Goal: Task Accomplishment & Management: Complete application form

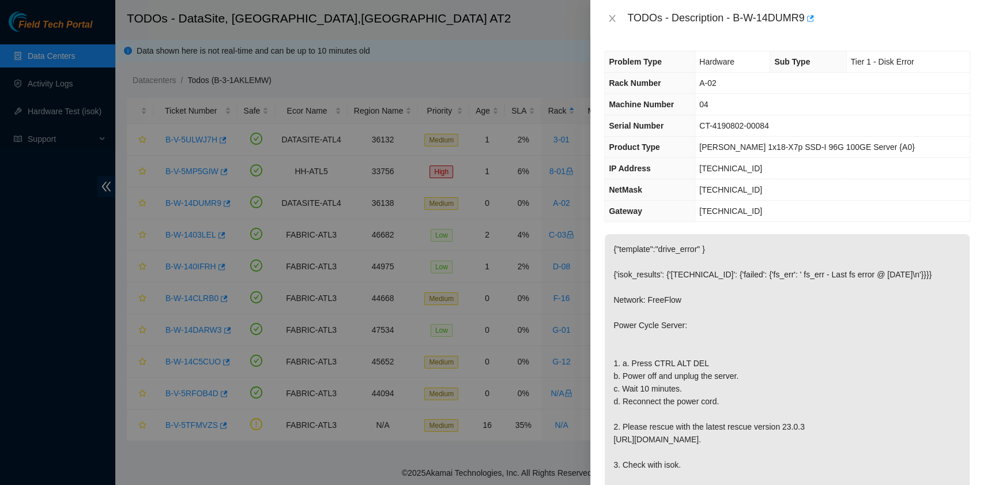
drag, startPoint x: 984, startPoint y: 521, endPoint x: 486, endPoint y: 521, distance: 497.7
drag, startPoint x: 486, startPoint y: 521, endPoint x: 905, endPoint y: 118, distance: 582.0
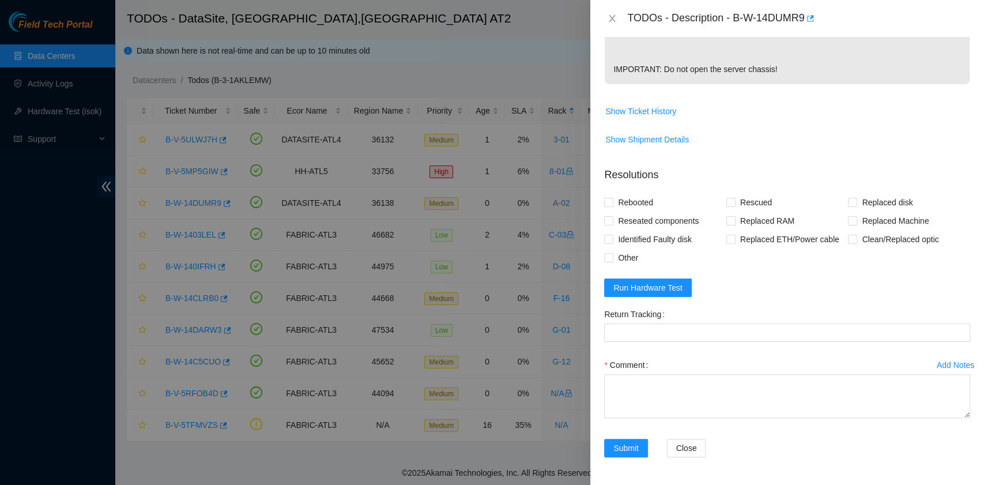
scroll to position [469, 0]
click at [682, 288] on button "Run Hardware Test" at bounding box center [648, 288] width 88 height 18
click at [634, 205] on span "Rebooted" at bounding box center [636, 202] width 44 height 18
click at [612, 205] on input "Rebooted" at bounding box center [608, 202] width 8 height 8
checkbox input "true"
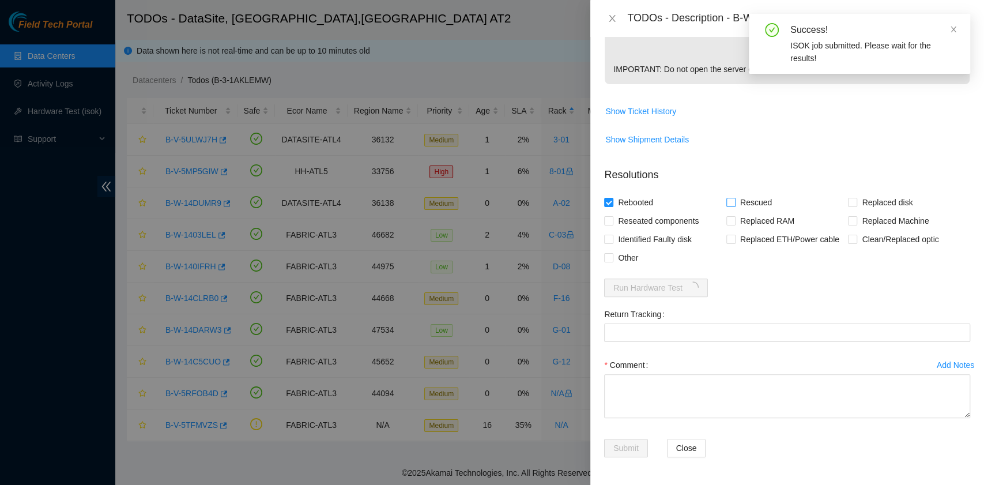
click at [736, 204] on span "Rescued" at bounding box center [756, 202] width 41 height 18
click at [734, 204] on input "Rescued" at bounding box center [731, 202] width 8 height 8
checkbox input "true"
click at [635, 255] on span "Other" at bounding box center [628, 258] width 29 height 18
click at [612, 255] on input "Other" at bounding box center [608, 257] width 8 height 8
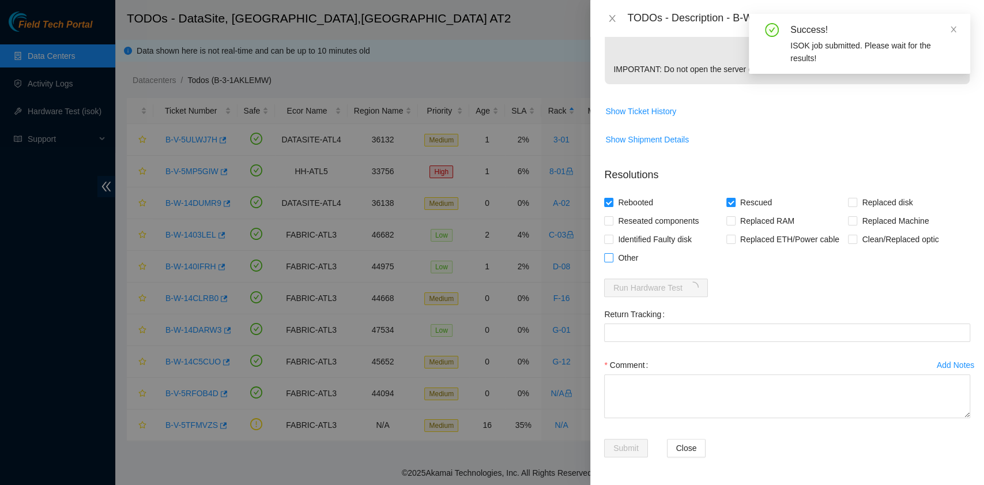
checkbox input "true"
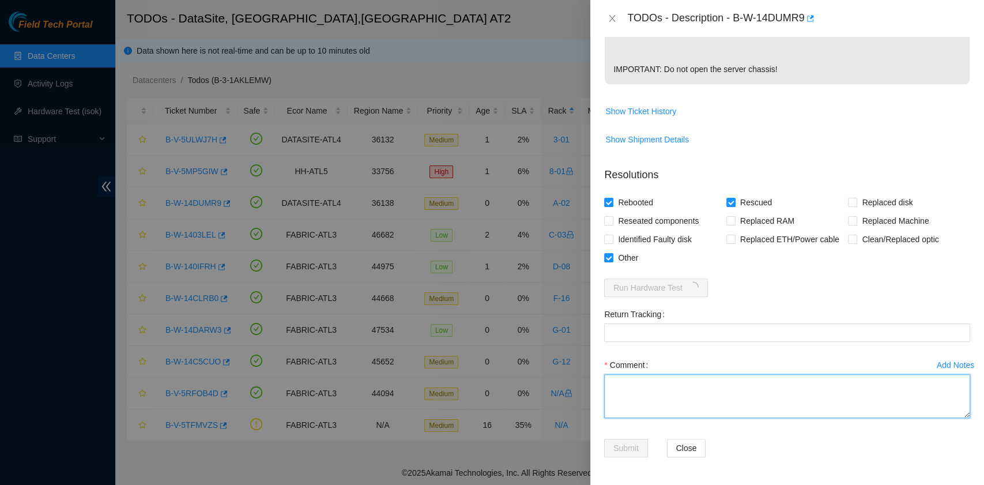
click at [635, 390] on textarea "Comment" at bounding box center [787, 396] width 366 height 44
paste textarea "B-W-14DUMR9 rack# A-02 machine# 04 Powered Cycle Server: Press CTRL ALT DEL. Po…"
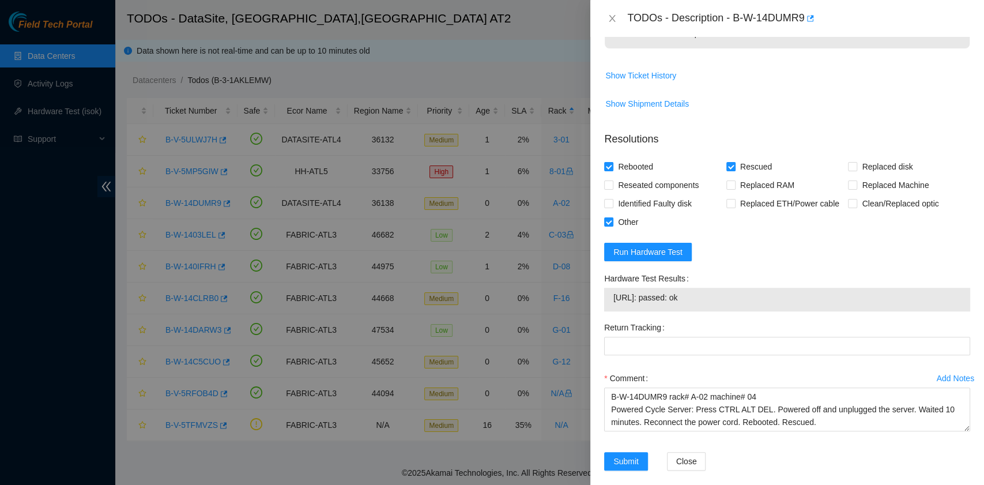
drag, startPoint x: 701, startPoint y: 333, endPoint x: 613, endPoint y: 344, distance: 88.9
click at [613, 309] on td "23.55.60.7: passed: ok" at bounding box center [787, 300] width 349 height 18
copy span "23.55.60.7: passed: ok"
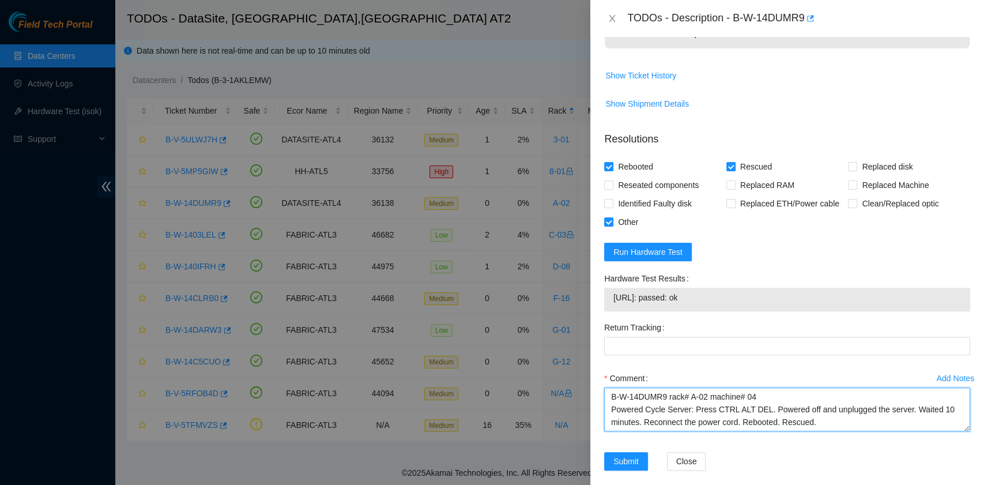
click at [626, 431] on textarea "B-W-14DUMR9 rack# A-02 machine# 04 Powered Cycle Server: Press CTRL ALT DEL. Po…" at bounding box center [787, 410] width 366 height 44
paste textarea "23.55.60.7: passed: ok"
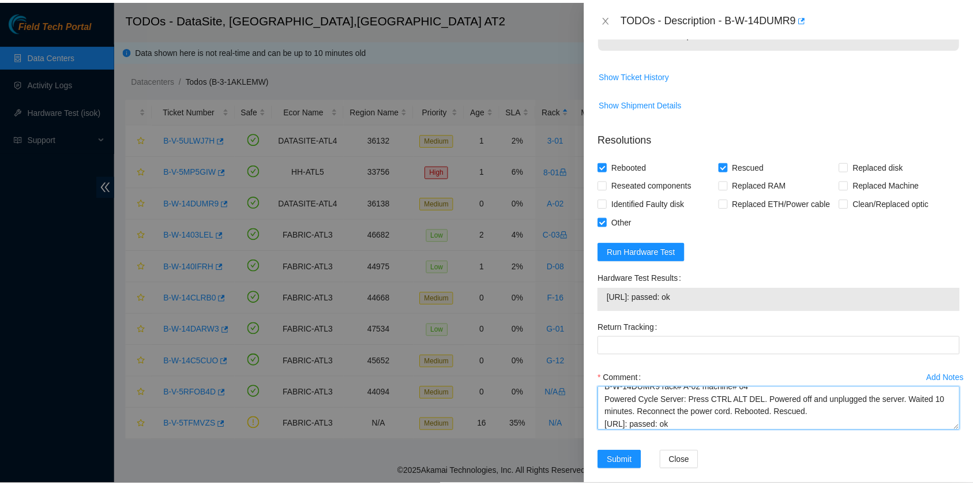
scroll to position [518, 0]
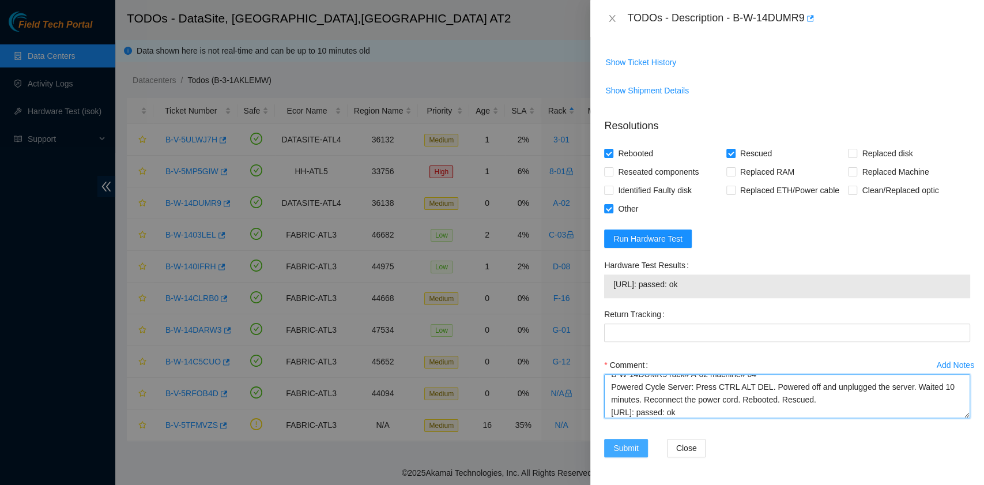
type textarea "B-W-14DUMR9 rack# A-02 machine# 04 Powered Cycle Server: Press CTRL ALT DEL. Po…"
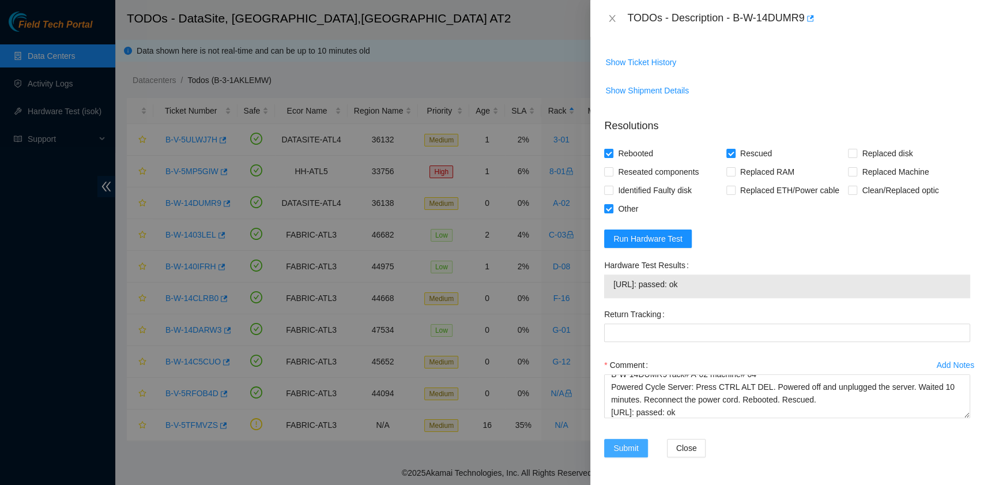
click at [623, 450] on span "Submit" at bounding box center [626, 448] width 25 height 13
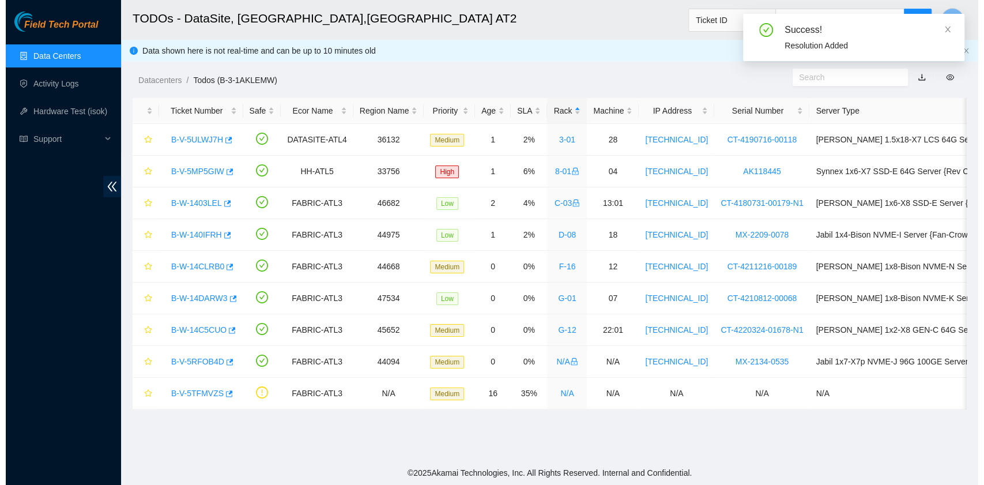
scroll to position [0, 0]
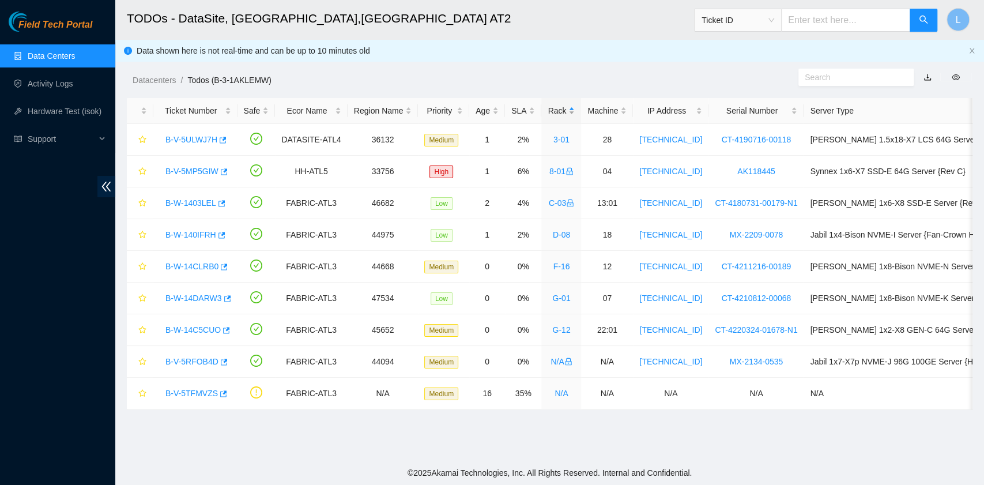
click at [548, 113] on div "Rack" at bounding box center [561, 110] width 27 height 13
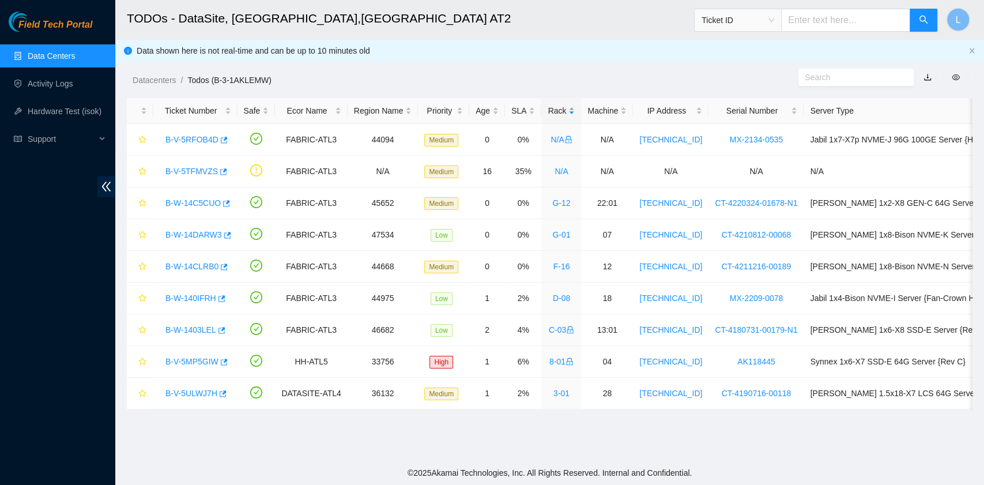
click at [548, 113] on div "Rack" at bounding box center [561, 110] width 27 height 13
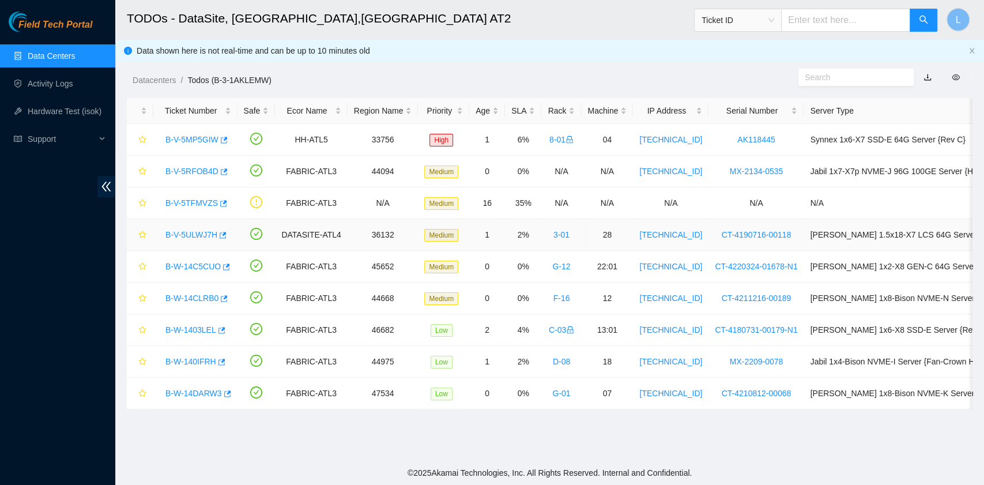
click at [191, 235] on link "B-V-5ULWJ7H" at bounding box center [192, 234] width 52 height 9
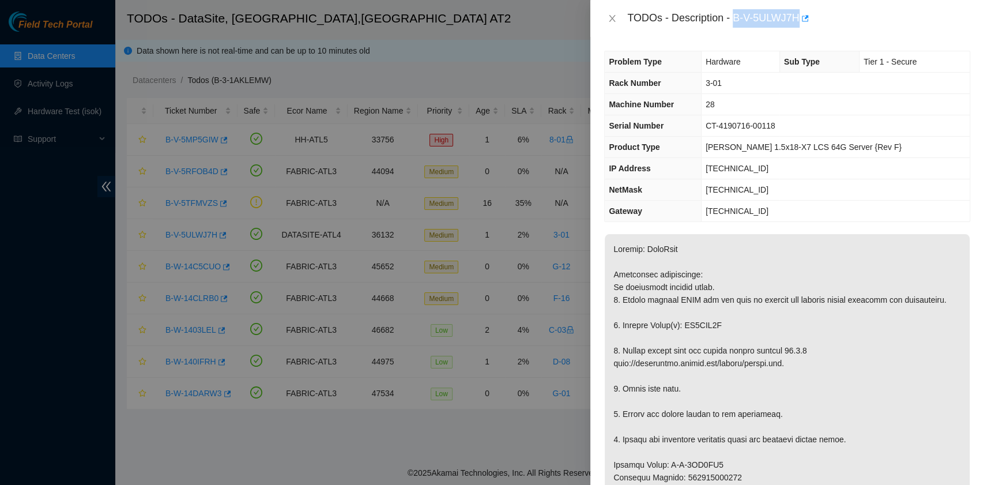
drag, startPoint x: 735, startPoint y: 19, endPoint x: 797, endPoint y: 18, distance: 62.3
click at [797, 18] on div "TODOs - Description - B-V-5ULWJ7H" at bounding box center [798, 18] width 343 height 18
copy div "B-V-5ULWJ7H"
drag, startPoint x: 623, startPoint y: 331, endPoint x: 721, endPoint y: 338, distance: 98.3
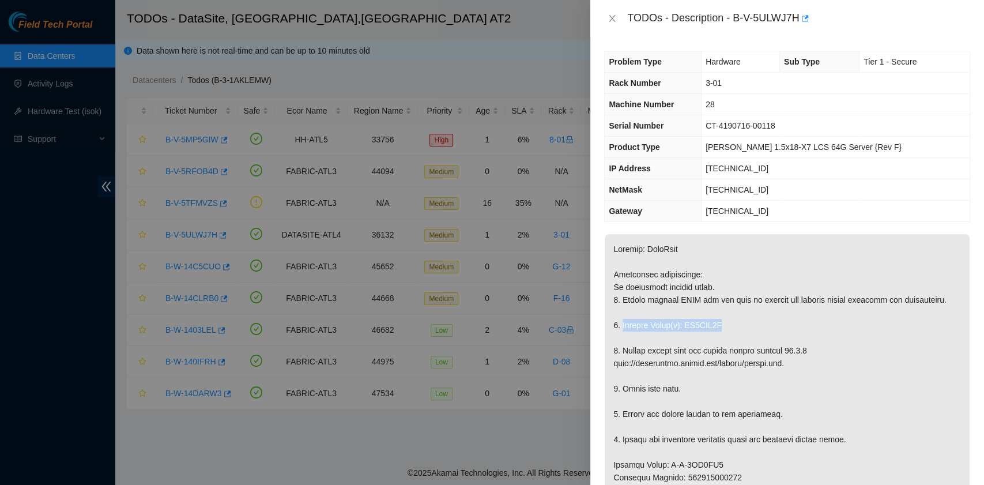
copy p "Replace Drive(s): ZC1AFA1N"
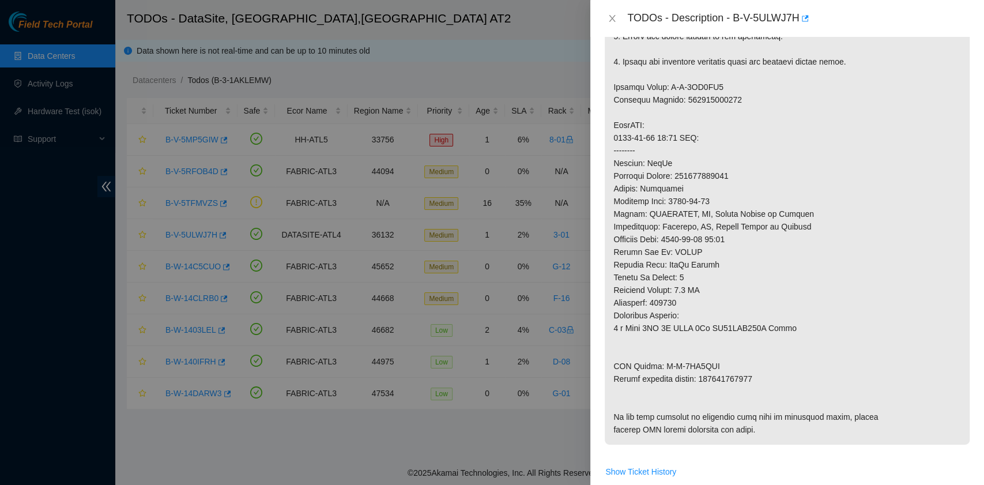
scroll to position [384, 0]
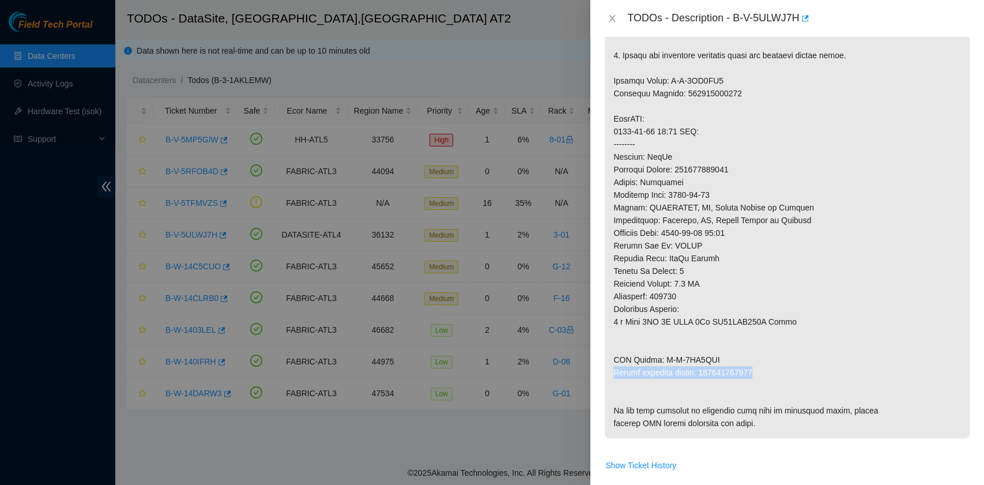
drag, startPoint x: 615, startPoint y: 382, endPoint x: 752, endPoint y: 378, distance: 137.3
click at [752, 378] on p at bounding box center [787, 144] width 365 height 588
copy p "Return tracking number: 473665210691"
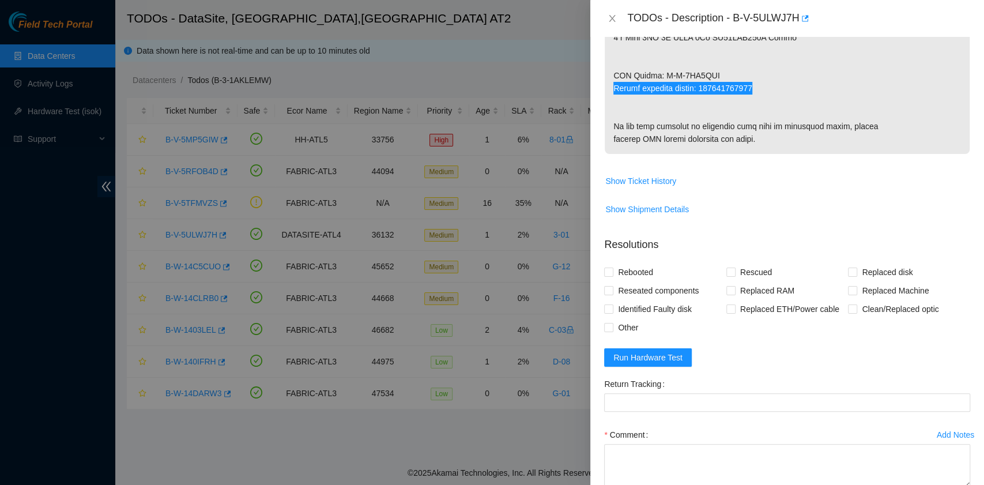
scroll to position [692, 0]
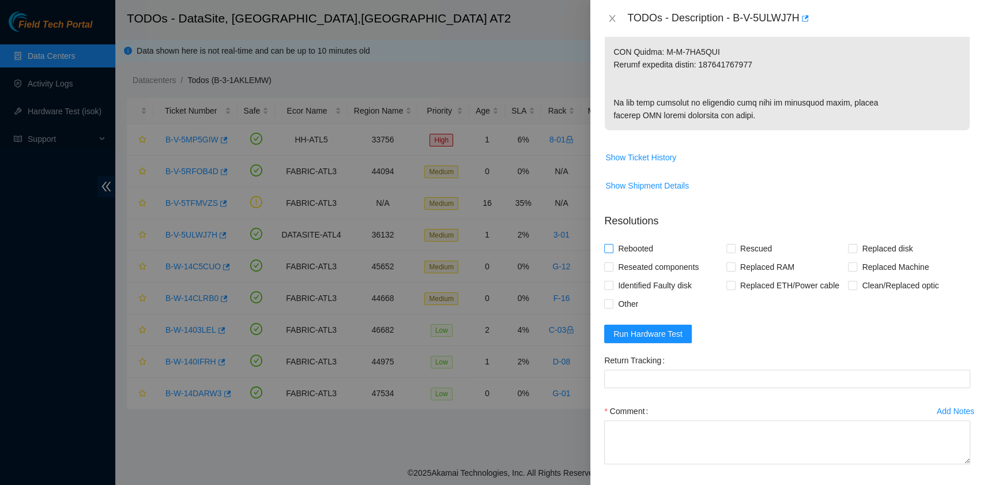
click at [647, 258] on span "Rebooted" at bounding box center [636, 248] width 44 height 18
click at [612, 252] on input "Rebooted" at bounding box center [608, 248] width 8 height 8
checkbox input "true"
click at [727, 252] on input "Rescued" at bounding box center [731, 248] width 8 height 8
checkbox input "true"
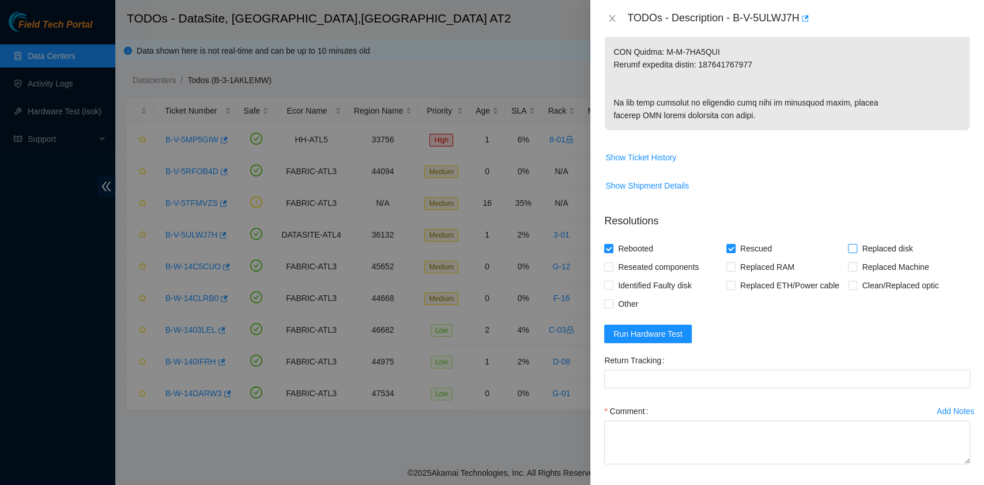
click at [848, 252] on input "Replaced disk" at bounding box center [852, 248] width 8 height 8
checkbox input "true"
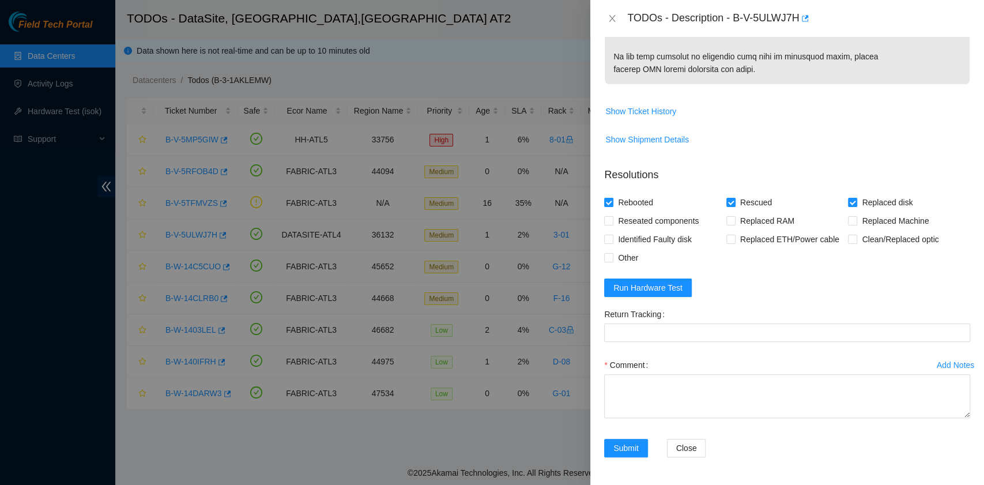
scroll to position [799, 0]
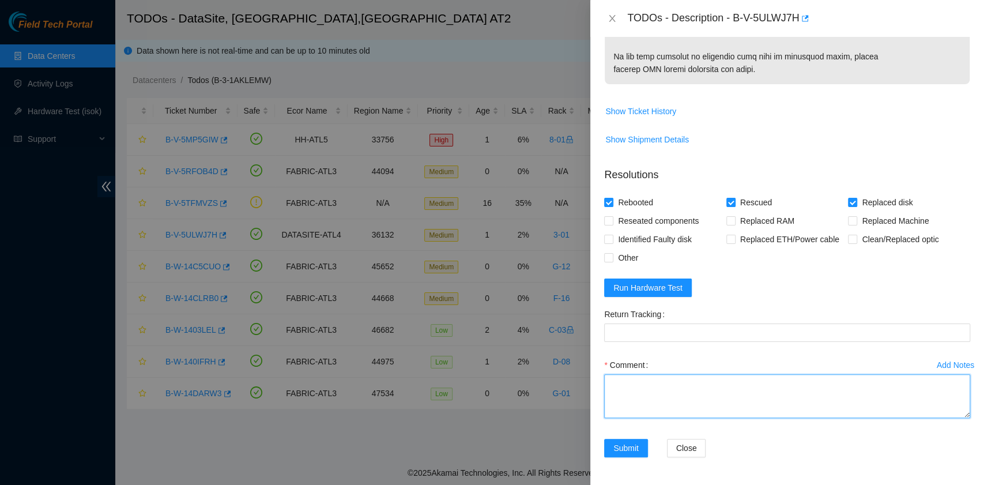
click at [677, 385] on textarea "Comment" at bounding box center [787, 396] width 366 height 44
paste textarea "B-V-5ULWJ7H rack# 3-01 machine# 28 Replaced drive ZC1AFA1N with 2531K1NIFJKA Re…"
drag, startPoint x: 762, startPoint y: 404, endPoint x: 701, endPoint y: 399, distance: 61.3
click at [701, 399] on textarea "B-V-5ULWJ7H rack# 3-01 machine# 28 Replaced drive ZC1AFA1N with 2531K1NIFJKA Re…" at bounding box center [787, 396] width 366 height 44
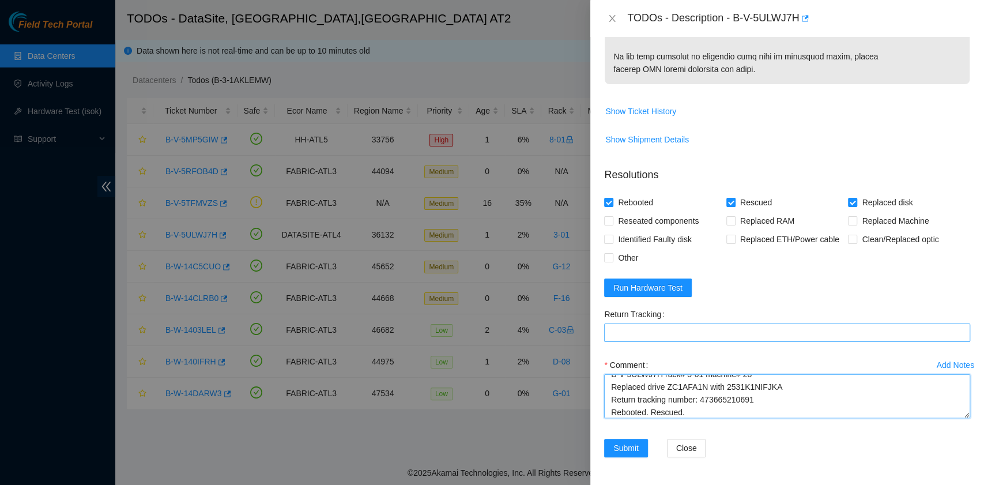
type textarea "B-V-5ULWJ7H rack# 3-01 machine# 28 Replaced drive ZC1AFA1N with 2531K1NIFJKA Re…"
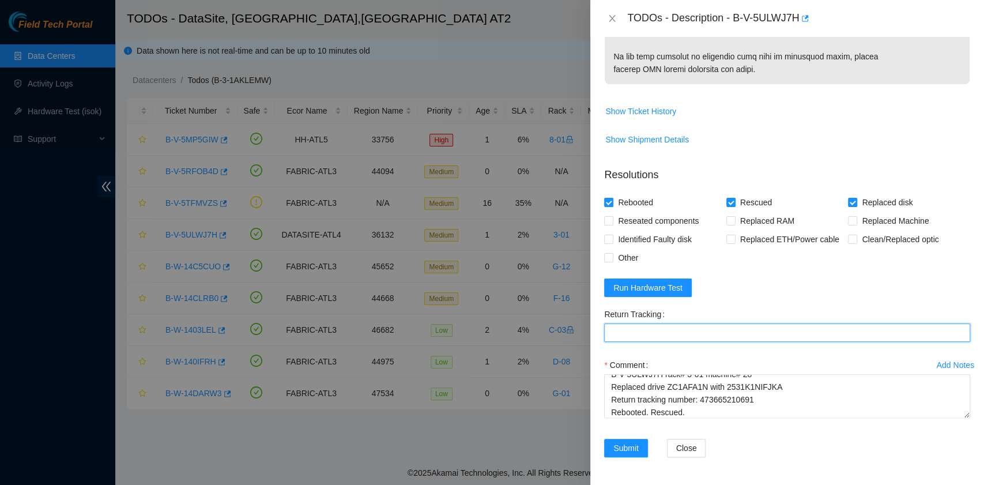
click at [678, 333] on Tracking "Return Tracking" at bounding box center [787, 333] width 366 height 18
paste Tracking "473665210691"
type Tracking "473665210691"
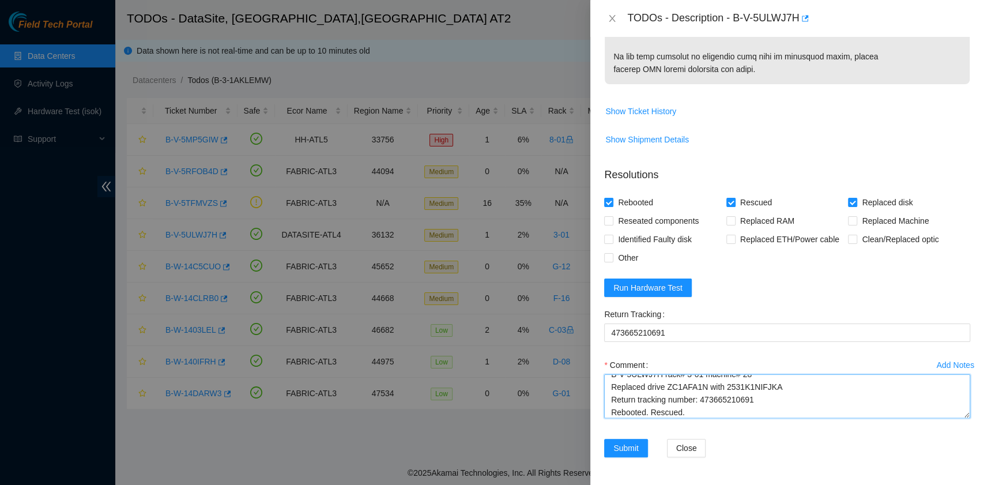
click at [718, 411] on textarea "B-V-5ULWJ7H rack# 3-01 machine# 28 Replaced drive ZC1AFA1N with 2531K1NIFJKA Re…" at bounding box center [787, 396] width 366 height 44
type textarea "B-V-5ULWJ7H rack# 3-01 machine# 28 Replaced drive ZC1AFA1N with 2531K1NIFJKA Re…"
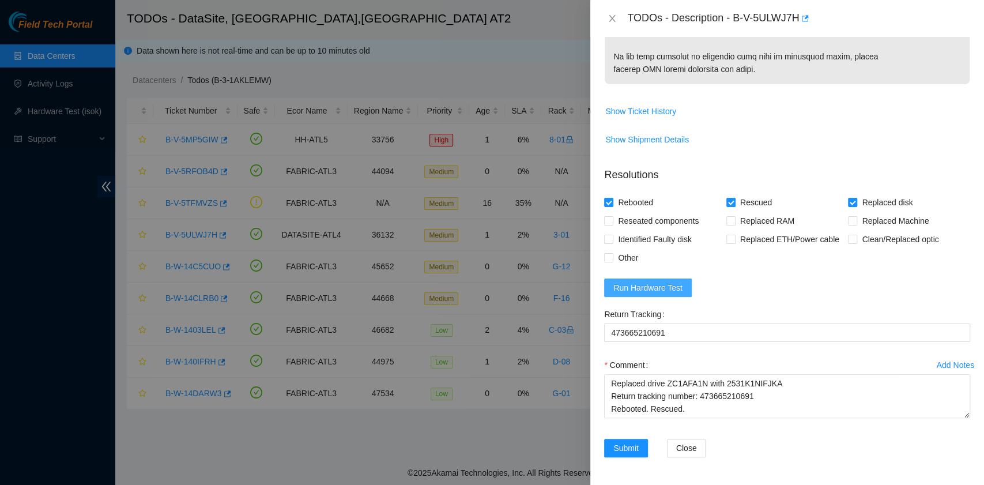
click at [672, 285] on span "Run Hardware Test" at bounding box center [648, 287] width 69 height 13
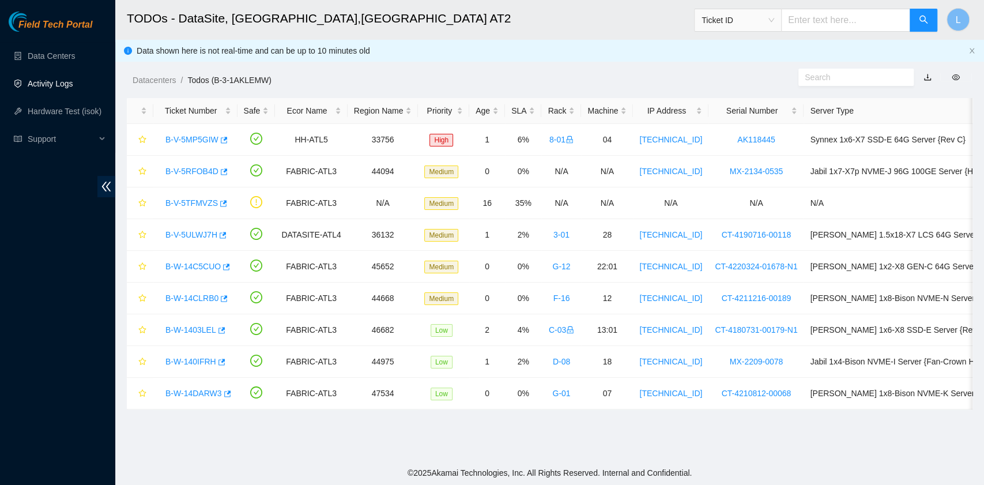
click at [59, 82] on link "Activity Logs" at bounding box center [51, 83] width 46 height 9
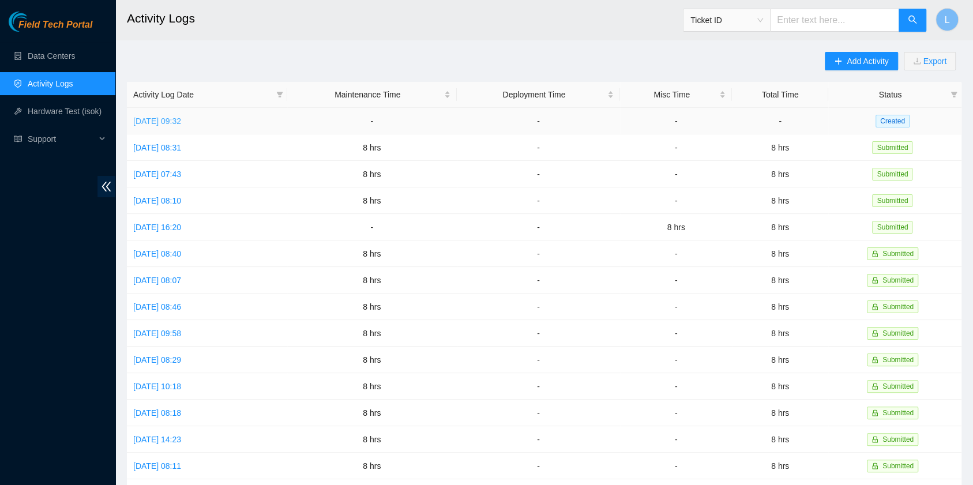
click at [176, 121] on link "Wed, 27 Aug 2025 09:32" at bounding box center [157, 120] width 48 height 9
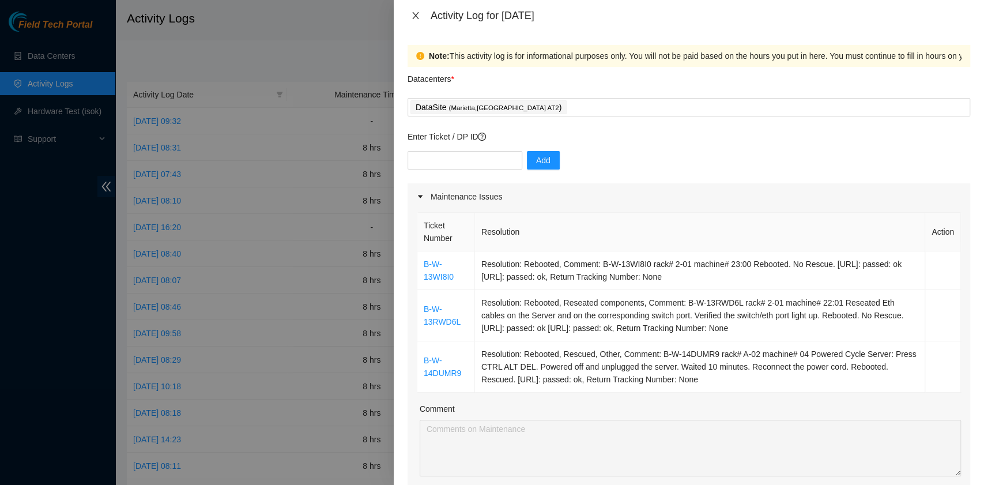
click at [414, 17] on icon "close" at bounding box center [415, 15] width 6 height 7
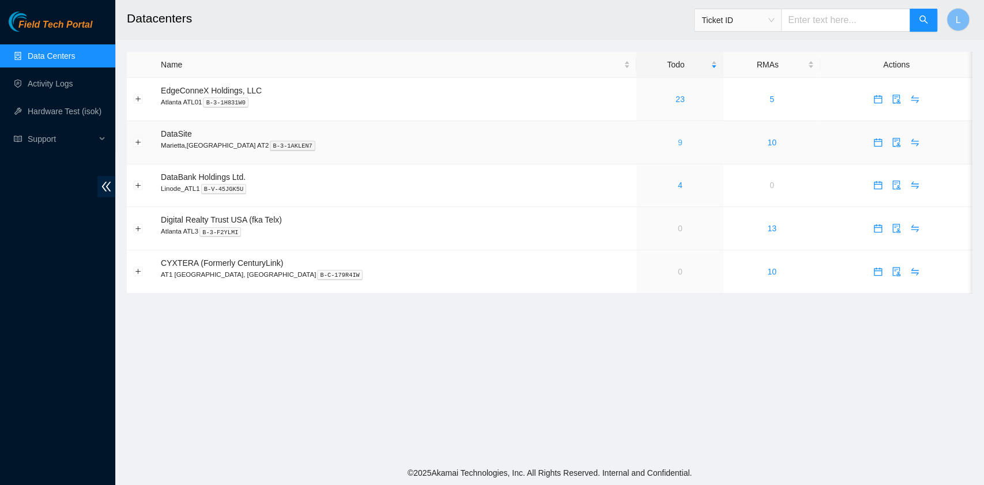
click at [678, 146] on link "9" at bounding box center [680, 142] width 5 height 9
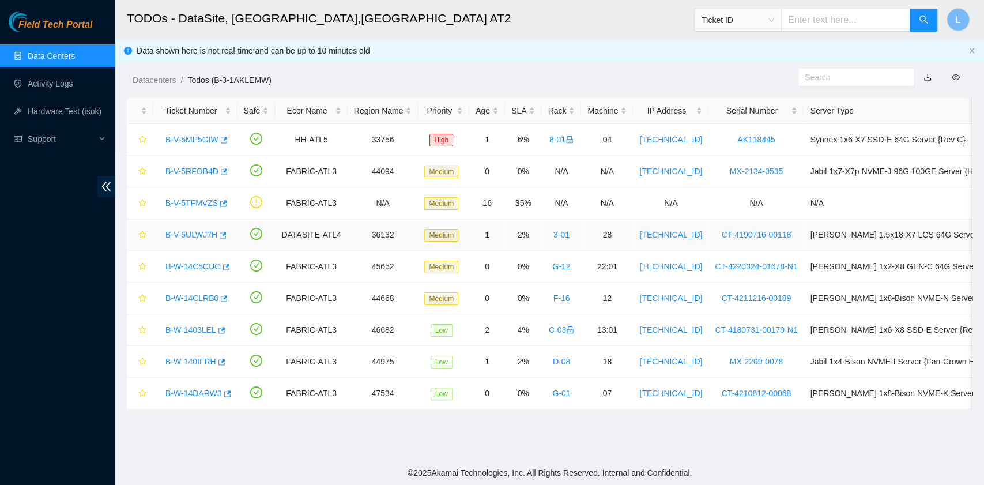
click at [204, 234] on link "B-V-5ULWJ7H" at bounding box center [192, 234] width 52 height 9
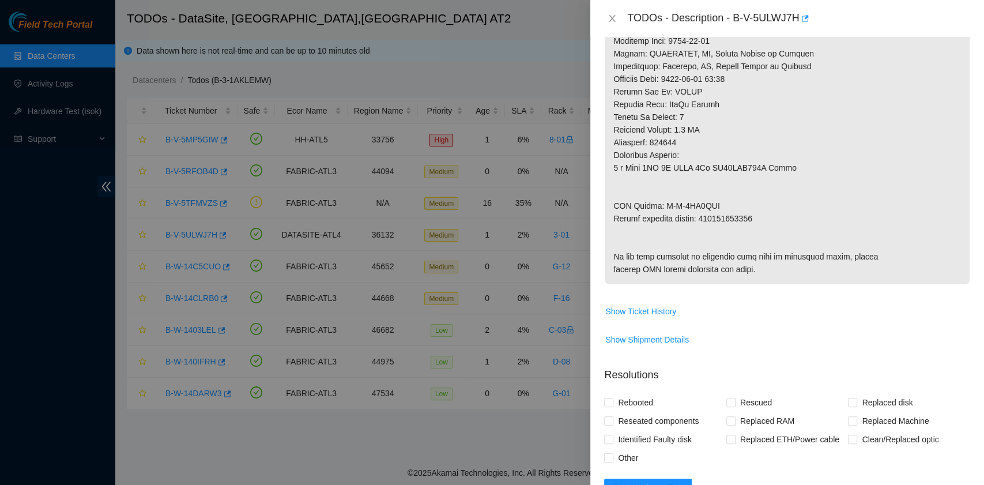
scroll to position [799, 0]
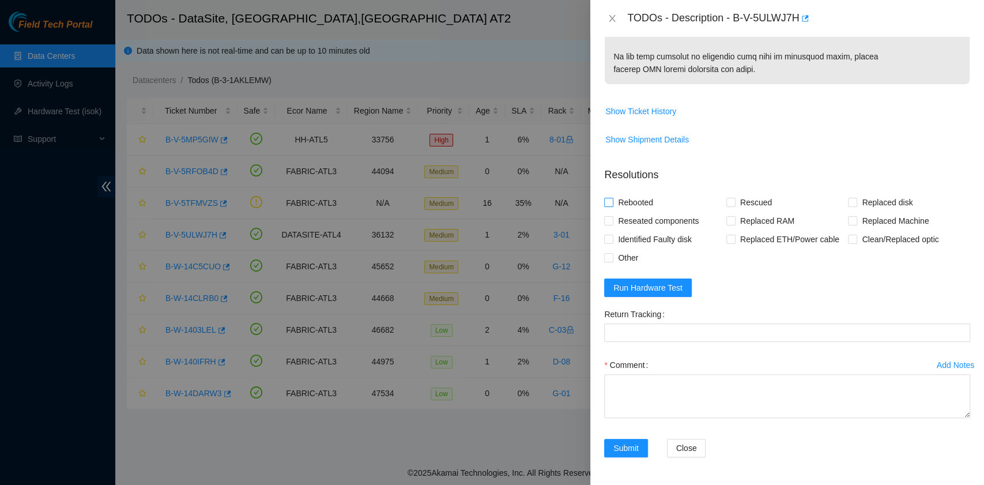
click at [633, 204] on span "Rebooted" at bounding box center [636, 202] width 44 height 18
click at [612, 204] on input "Rebooted" at bounding box center [608, 202] width 8 height 8
checkbox input "true"
click at [638, 220] on span "Reseated components" at bounding box center [659, 221] width 90 height 18
click at [612, 220] on input "Reseated components" at bounding box center [608, 220] width 8 height 8
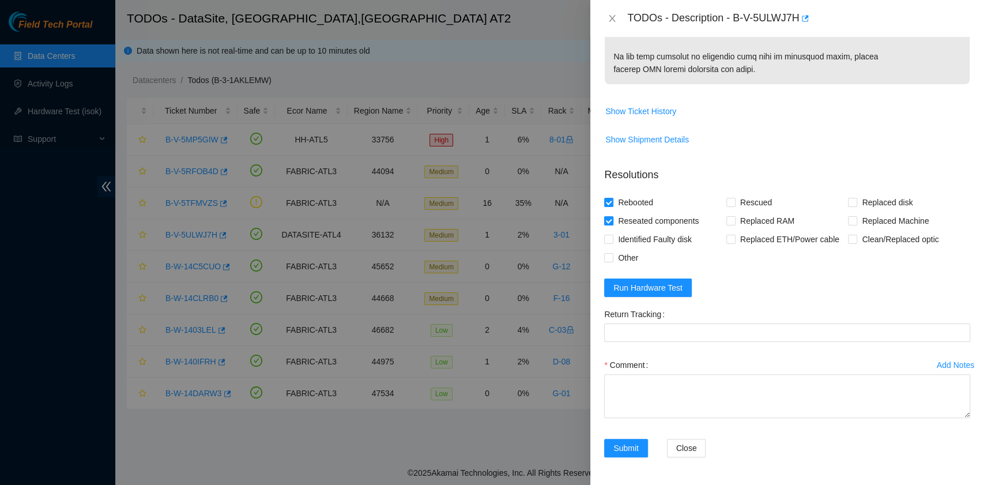
click at [638, 220] on span "Reseated components" at bounding box center [659, 221] width 90 height 18
click at [612, 220] on input "Reseated components" at bounding box center [608, 220] width 8 height 8
checkbox input "false"
click at [727, 203] on input "Rescued" at bounding box center [731, 202] width 8 height 8
checkbox input "true"
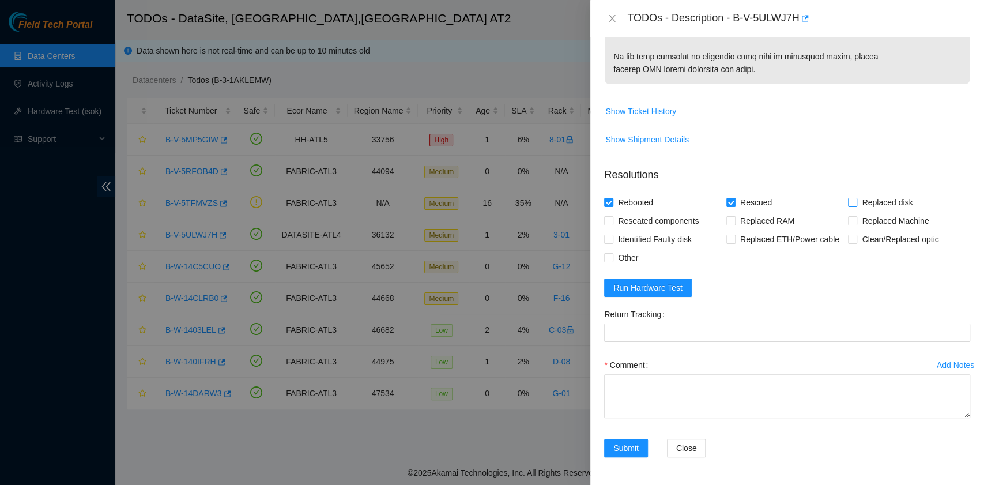
click at [848, 206] on input "Replaced disk" at bounding box center [852, 202] width 8 height 8
checkbox input "true"
click at [676, 284] on span "Run Hardware Test" at bounding box center [648, 287] width 69 height 13
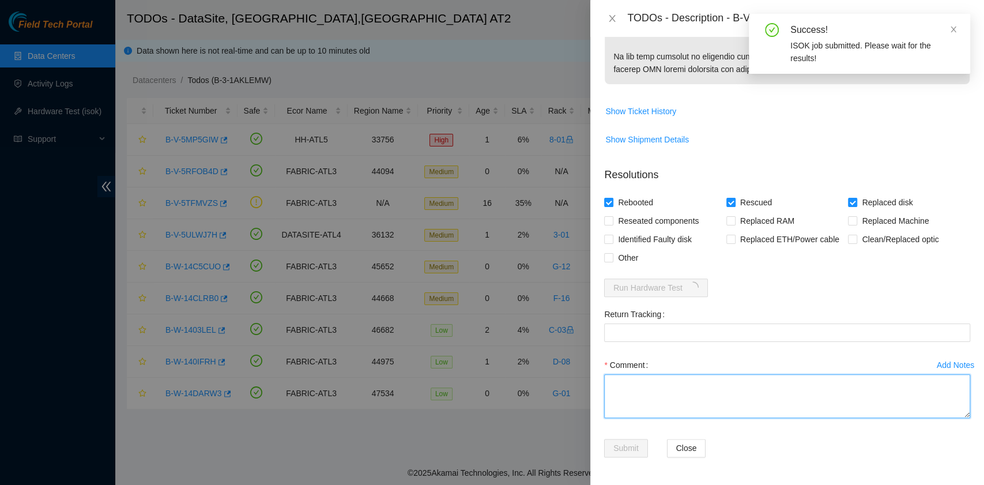
click at [699, 399] on textarea "Comment" at bounding box center [787, 396] width 366 height 44
paste textarea "B-V-5ULWJ7H rack# 3-01 machine# 28 Replaced drive ZC1AFA1N with 2531K1NIFJKA Re…"
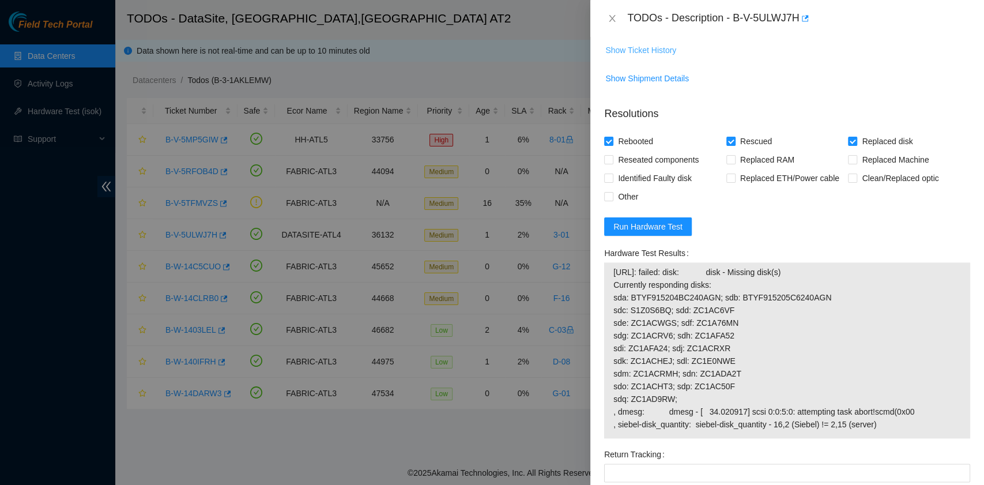
type textarea "B-V-5ULWJ7H rack# 3-01 machine# 28 Replaced drive ZC1AFA1N with 2531K1NIFJKA Re…"
click at [655, 57] on span "Show Ticket History" at bounding box center [640, 50] width 71 height 13
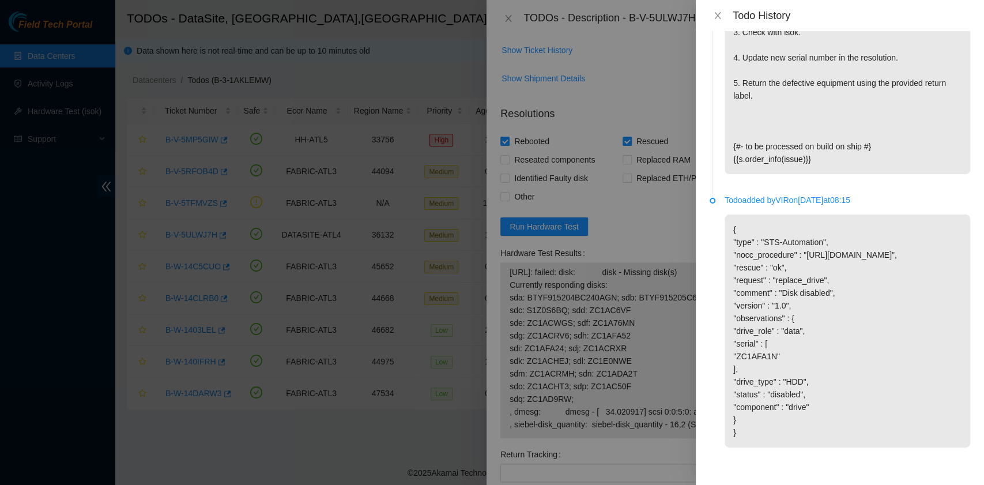
scroll to position [1364, 0]
click at [723, 14] on button "Close" at bounding box center [718, 15] width 16 height 11
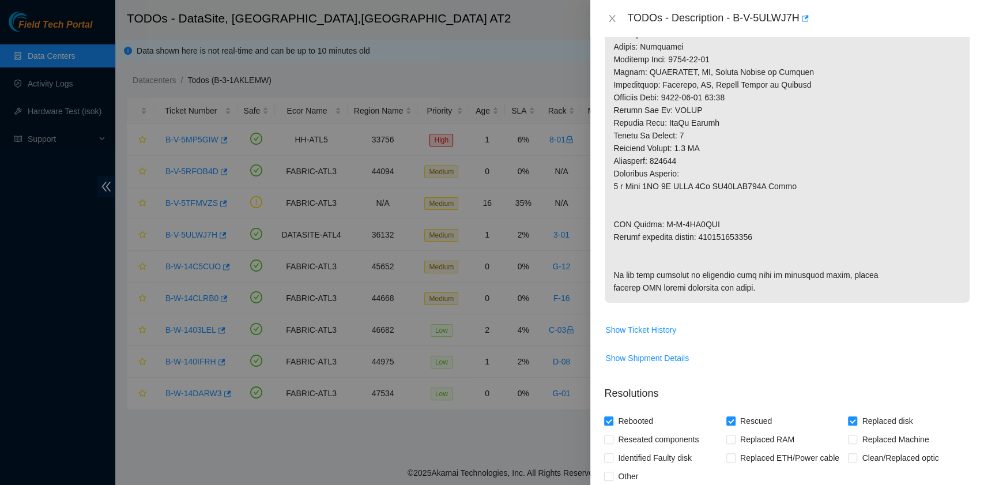
scroll to position [538, 0]
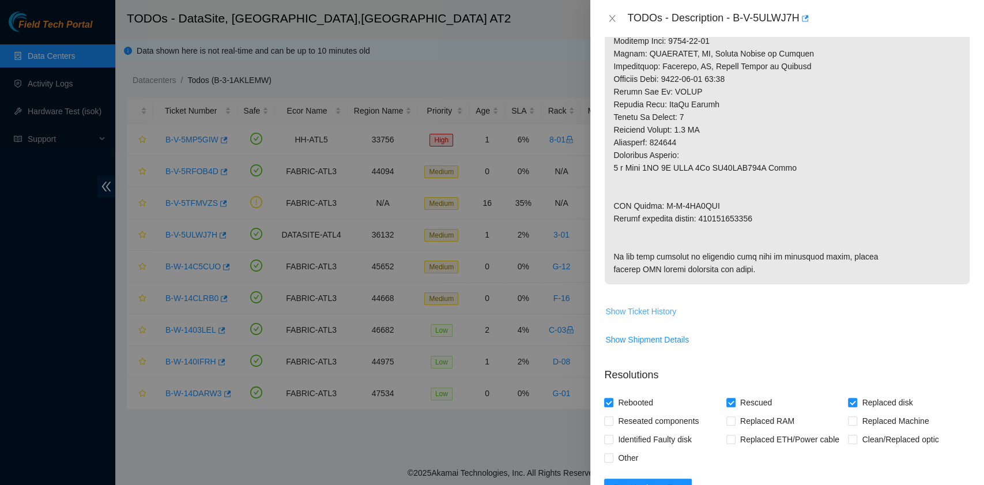
click at [667, 318] on span "Show Ticket History" at bounding box center [640, 311] width 71 height 13
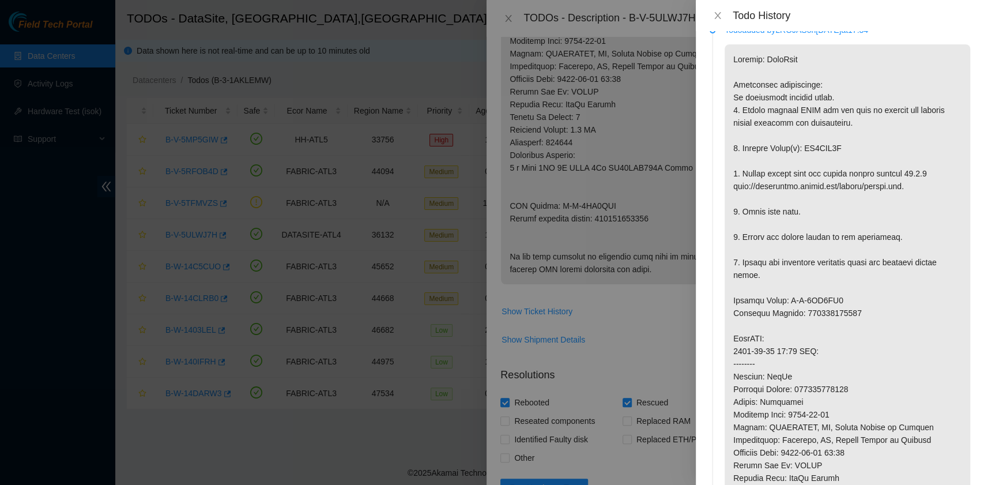
scroll to position [0, 0]
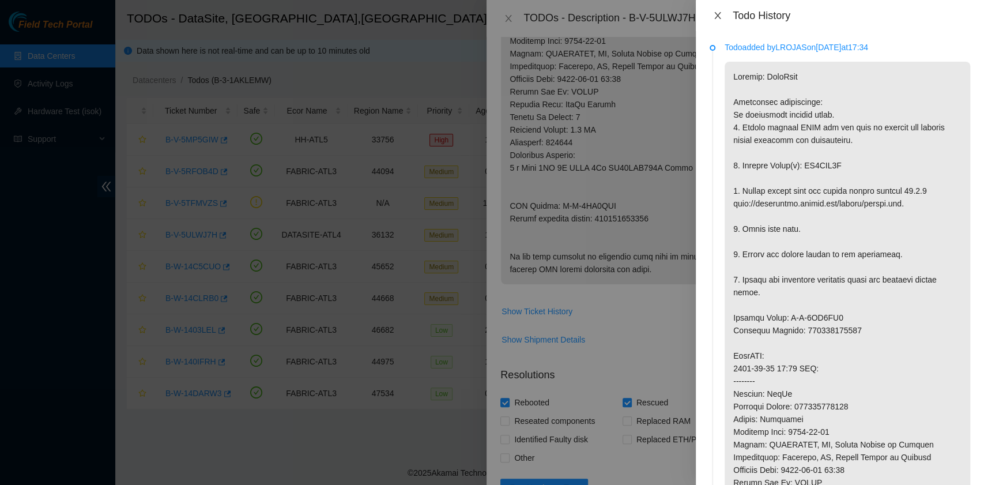
click at [717, 17] on icon "close" at bounding box center [717, 15] width 9 height 9
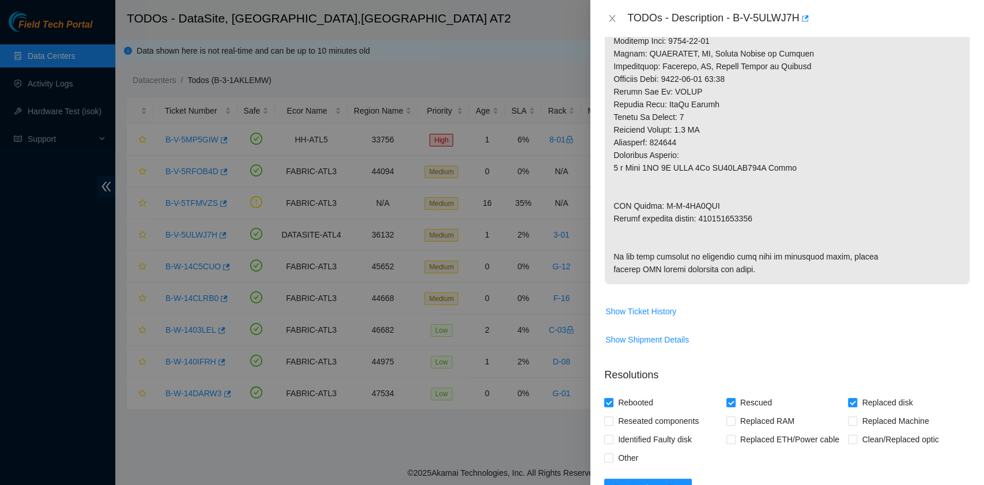
click at [735, 21] on div "TODOs - Description - B-V-5ULWJ7H" at bounding box center [798, 18] width 343 height 18
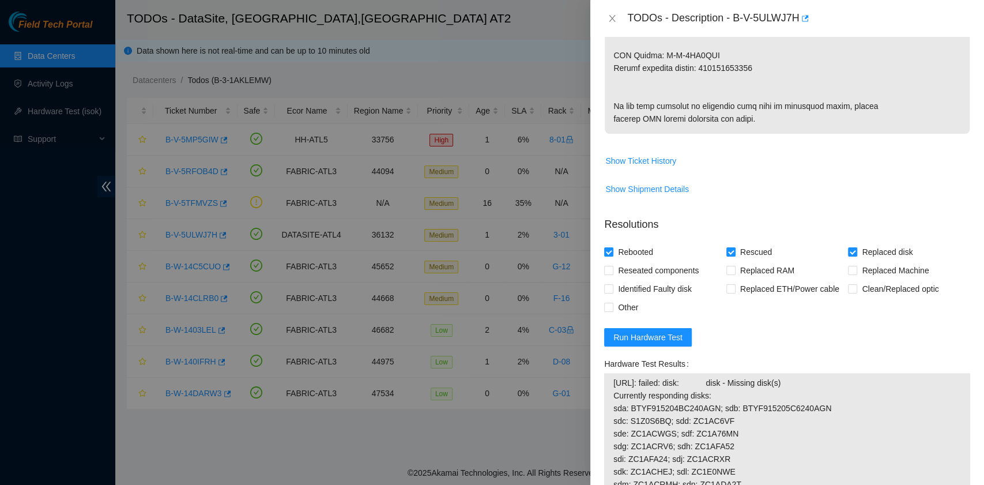
scroll to position [692, 0]
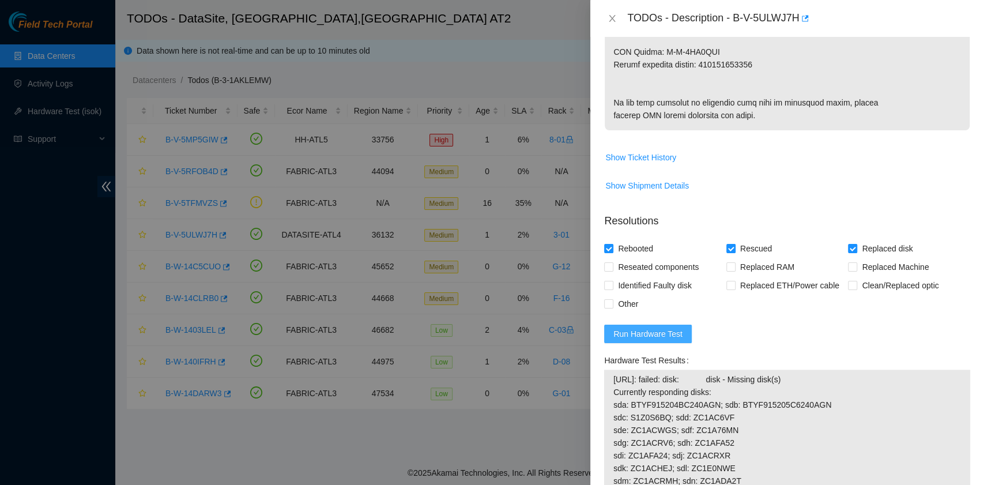
click at [667, 340] on span "Run Hardware Test" at bounding box center [648, 334] width 69 height 13
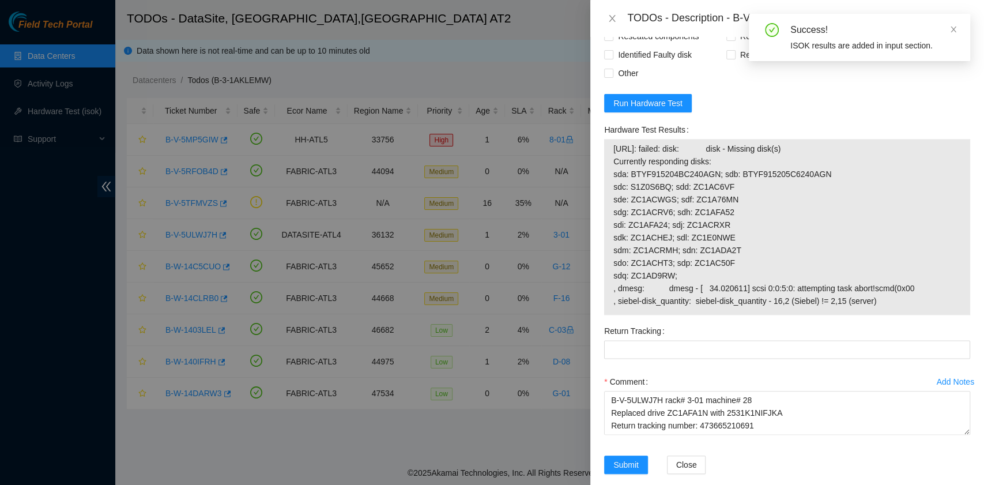
scroll to position [1001, 0]
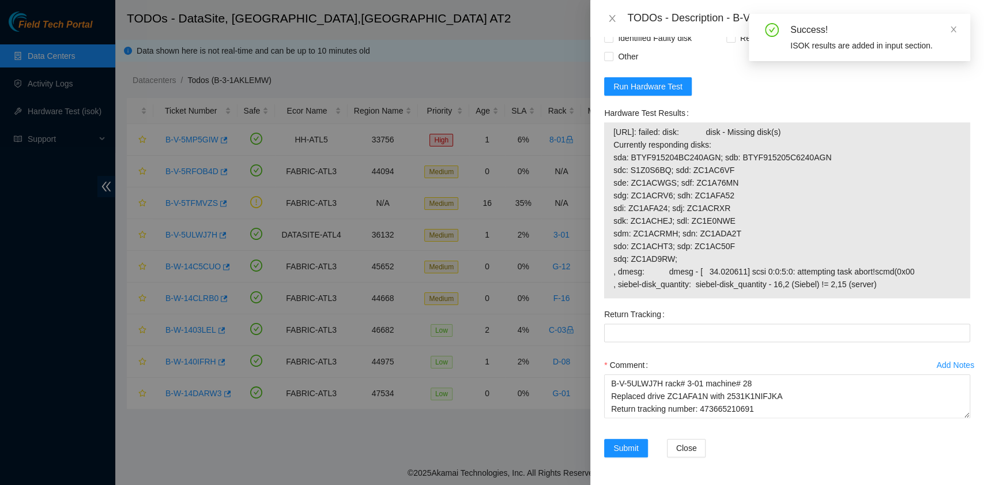
drag, startPoint x: 611, startPoint y: 129, endPoint x: 893, endPoint y: 281, distance: 320.2
click at [893, 281] on div "[URL]: failed: disk: disk - Missing disk(s) Currently responding disks: sda: BT…" at bounding box center [787, 210] width 366 height 176
copy tbody "[URL]: failed: disk: disk - Missing disk(s) Currently responding disks: sda: BT…"
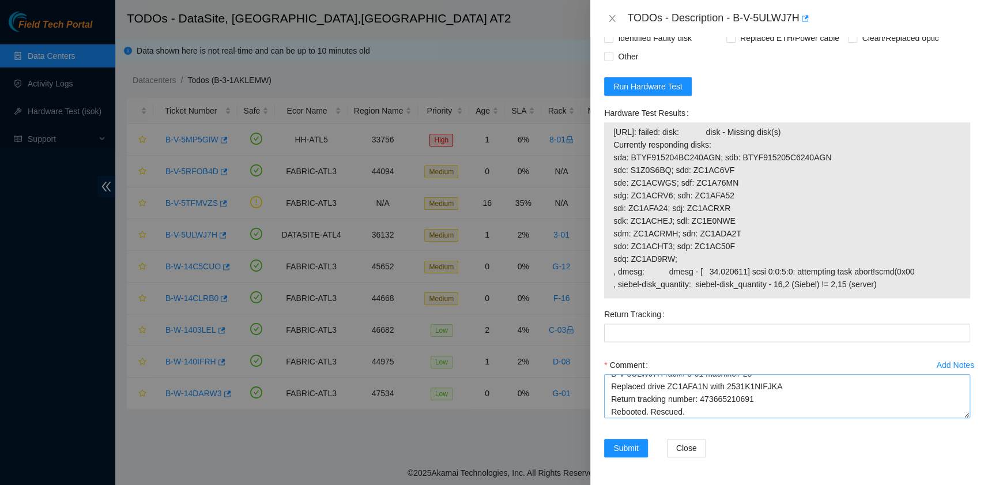
scroll to position [13, 0]
